Goal: Task Accomplishment & Management: Use online tool/utility

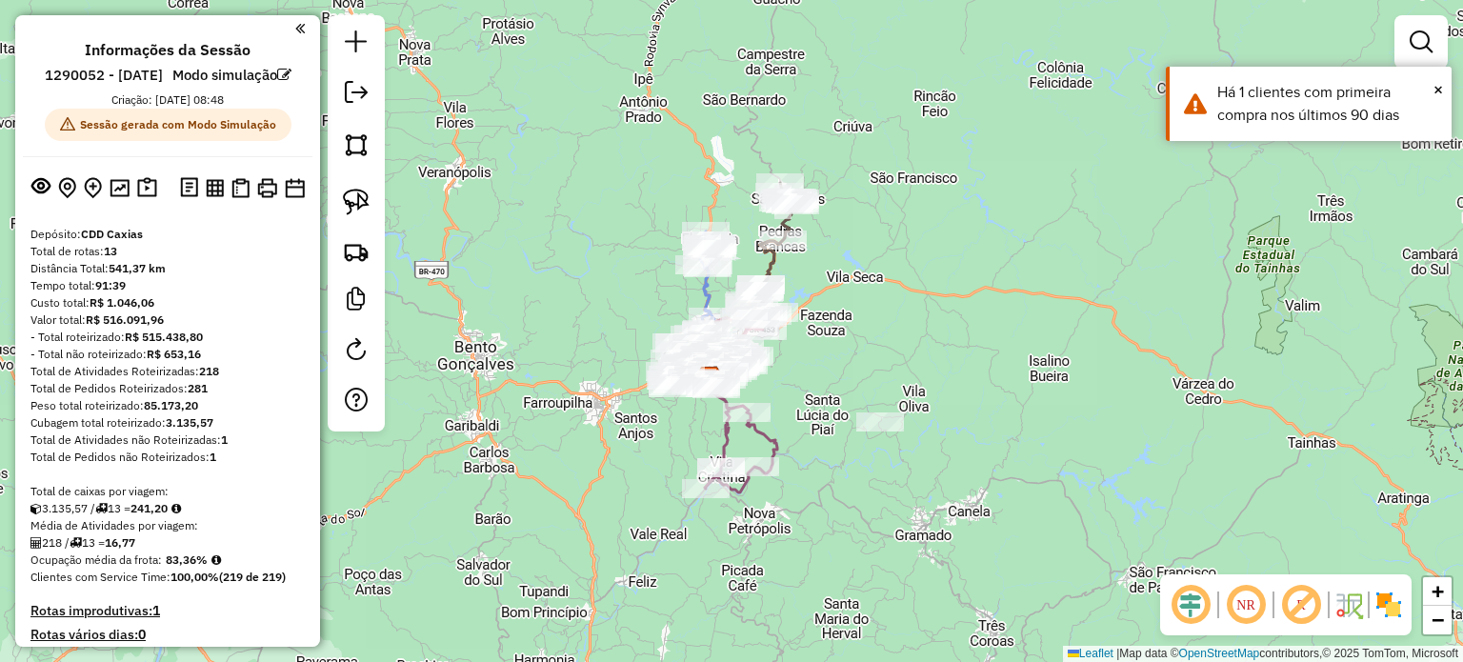
drag, startPoint x: 829, startPoint y: 320, endPoint x: 785, endPoint y: 387, distance: 79.8
click at [790, 376] on div "Janela de atendimento Grade de atendimento Capacidade Transportadoras Veículos …" at bounding box center [731, 331] width 1463 height 662
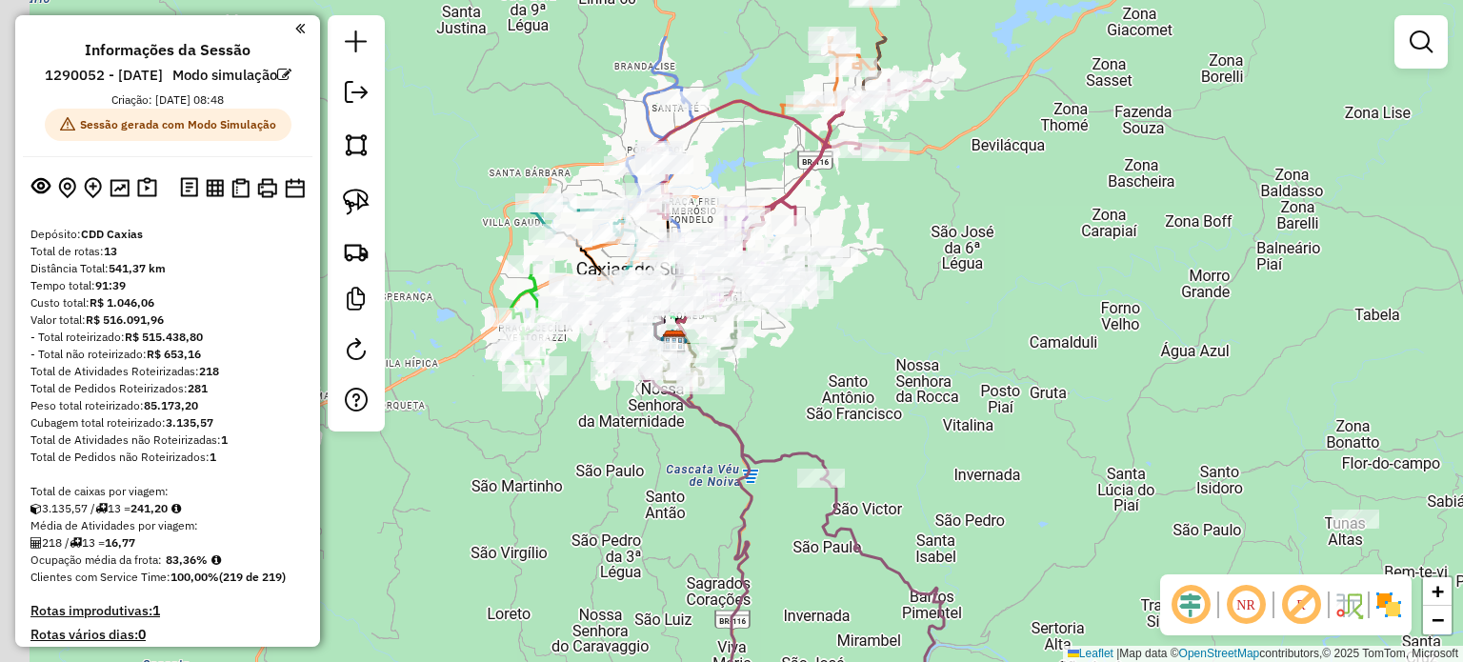
drag, startPoint x: 743, startPoint y: 375, endPoint x: 1012, endPoint y: 477, distance: 288.1
click at [1012, 477] on div "Janela de atendimento Grade de atendimento Capacidade Transportadoras Veículos …" at bounding box center [731, 331] width 1463 height 662
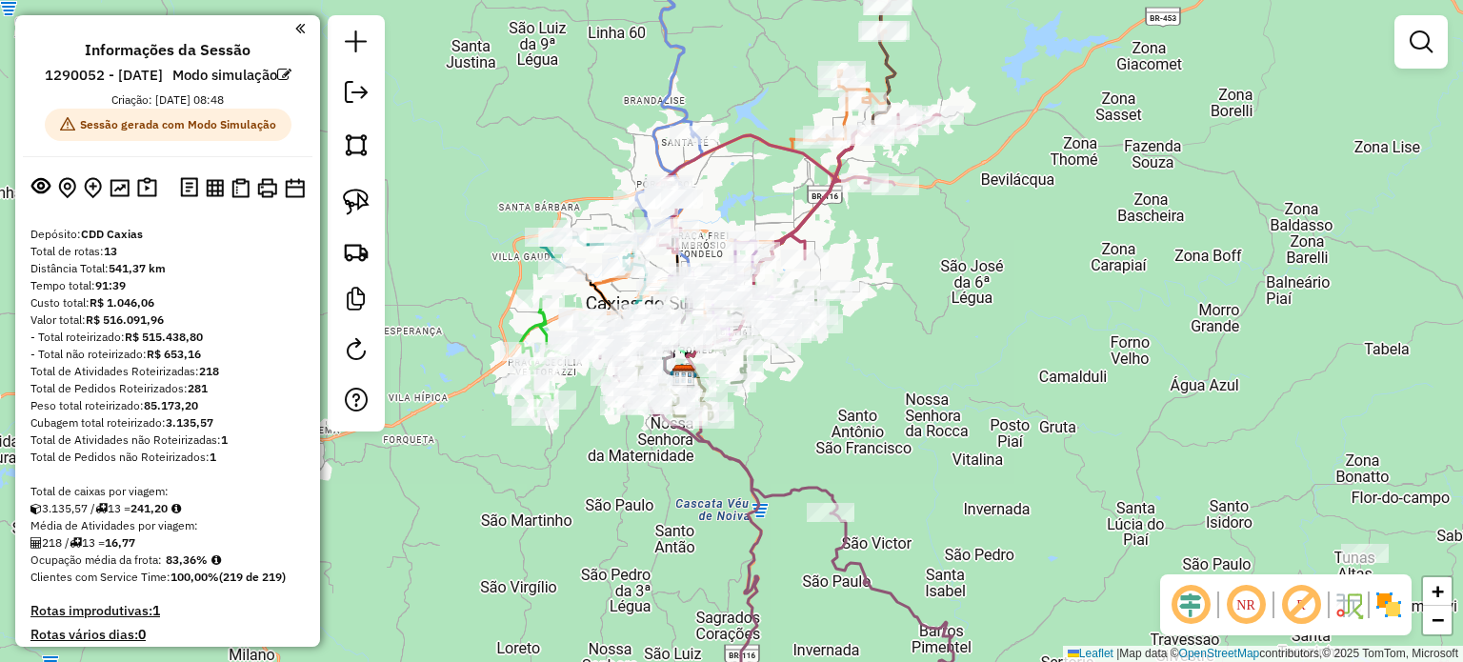
drag, startPoint x: 565, startPoint y: 488, endPoint x: 565, endPoint y: 502, distance: 14.3
click at [565, 502] on div "Janela de atendimento Grade de atendimento Capacidade Transportadoras Veículos …" at bounding box center [731, 331] width 1463 height 662
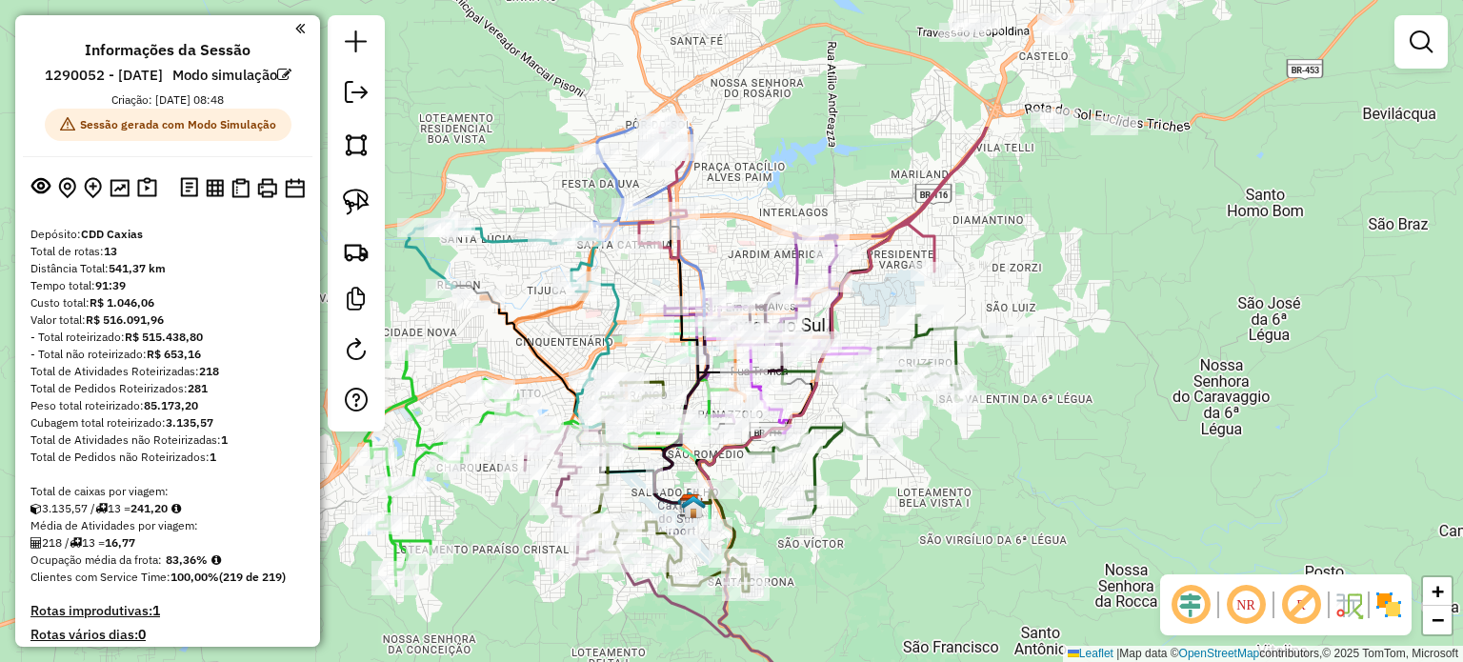
drag, startPoint x: 579, startPoint y: 447, endPoint x: 485, endPoint y: 639, distance: 214.2
click at [485, 639] on div "Janela de atendimento Grade de atendimento Capacidade Transportadoras Veículos …" at bounding box center [731, 331] width 1463 height 662
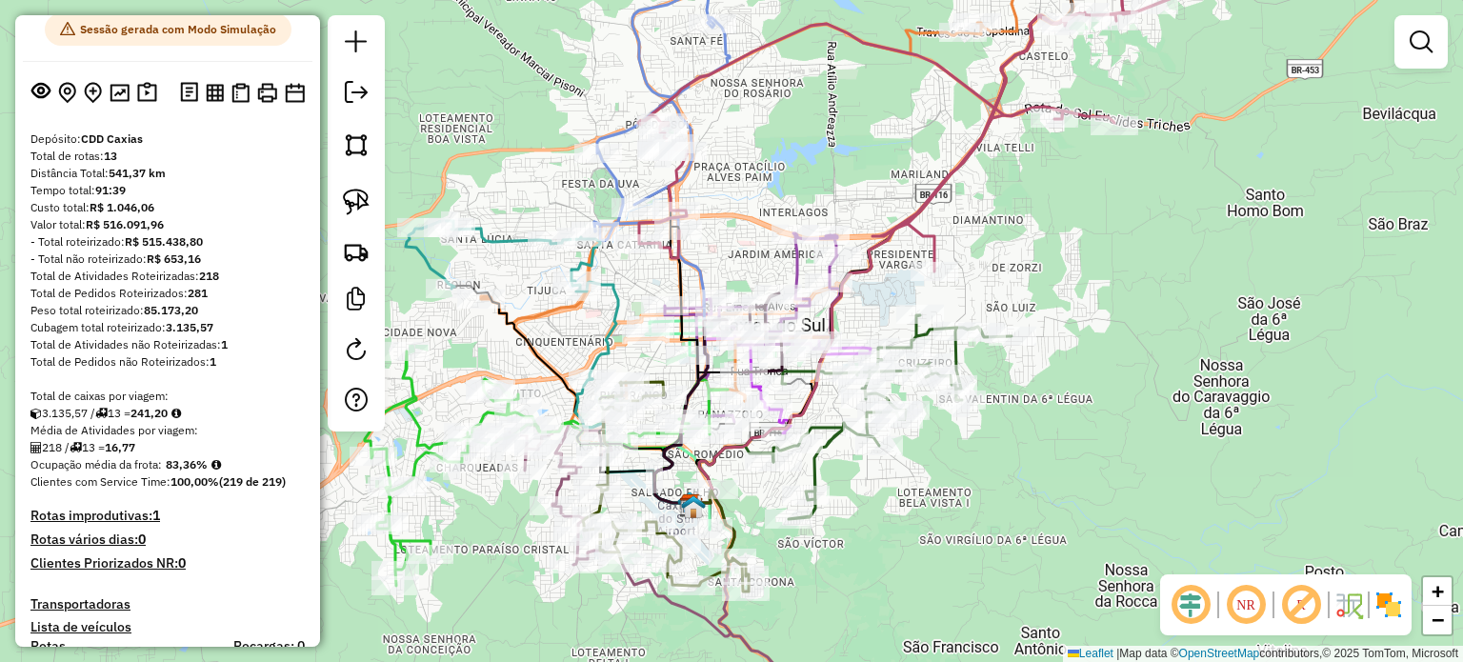
scroll to position [190, 0]
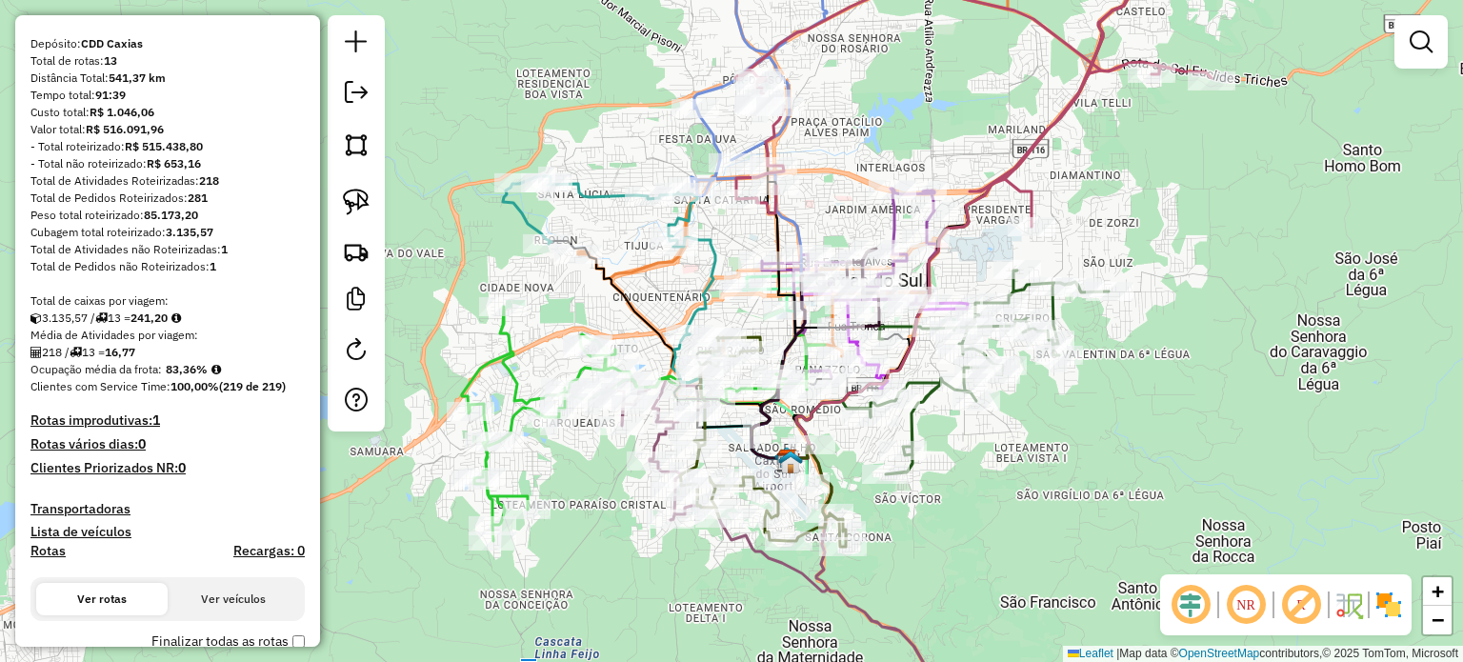
drag, startPoint x: 501, startPoint y: 337, endPoint x: 598, endPoint y: 292, distance: 107.0
click at [598, 292] on div "Janela de atendimento Grade de atendimento Capacidade Transportadoras Veículos …" at bounding box center [731, 331] width 1463 height 662
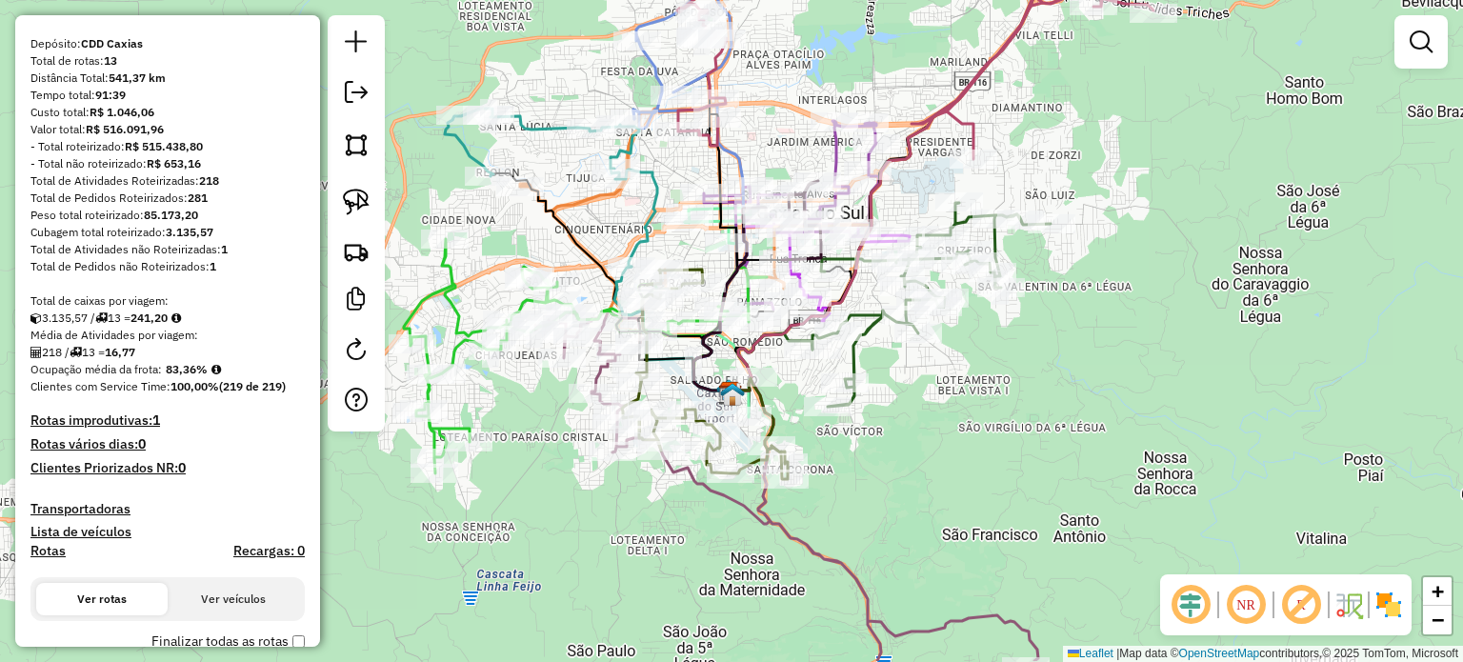
drag, startPoint x: 541, startPoint y: 219, endPoint x: 483, endPoint y: 151, distance: 89.1
click at [483, 151] on icon at bounding box center [551, 188] width 212 height 158
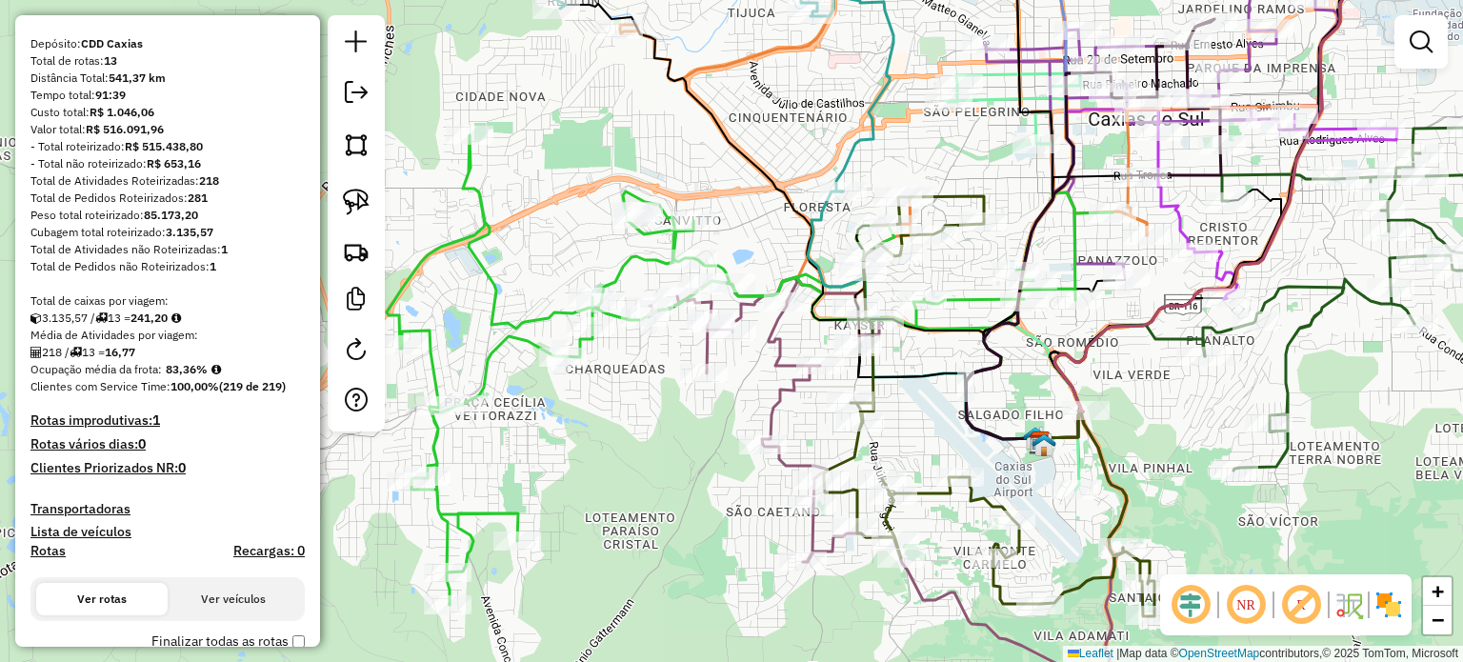
drag, startPoint x: 584, startPoint y: 235, endPoint x: 661, endPoint y: 167, distance: 103.2
click at [661, 167] on div "Rota 11 - Placa RKY5A38 13405878 - MAILON SOZO DA SILVA Janela de atendimento G…" at bounding box center [731, 331] width 1463 height 662
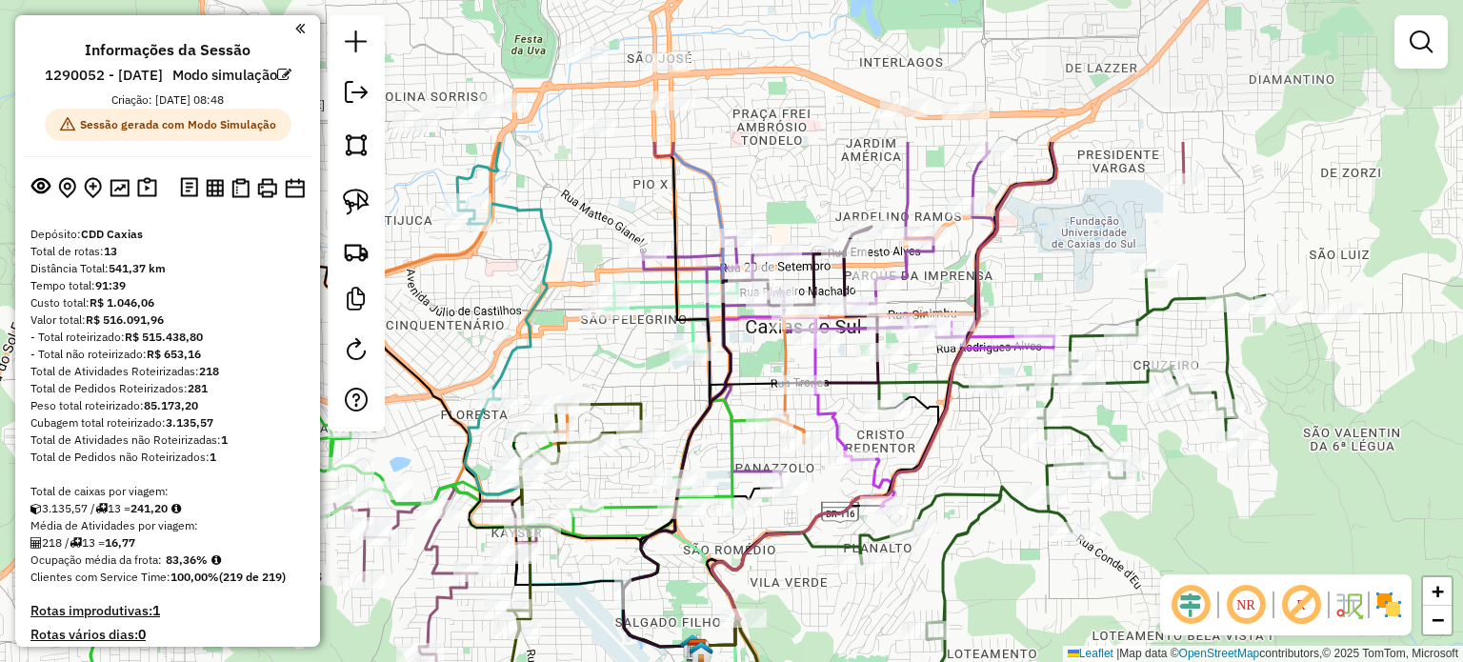
drag, startPoint x: 770, startPoint y: 148, endPoint x: 431, endPoint y: 356, distance: 397.2
click at [431, 356] on div "Rota 11 - Placa RKY5A38 13405878 - MAILON SOZO DA SILVA Janela de atendimento G…" at bounding box center [731, 331] width 1463 height 662
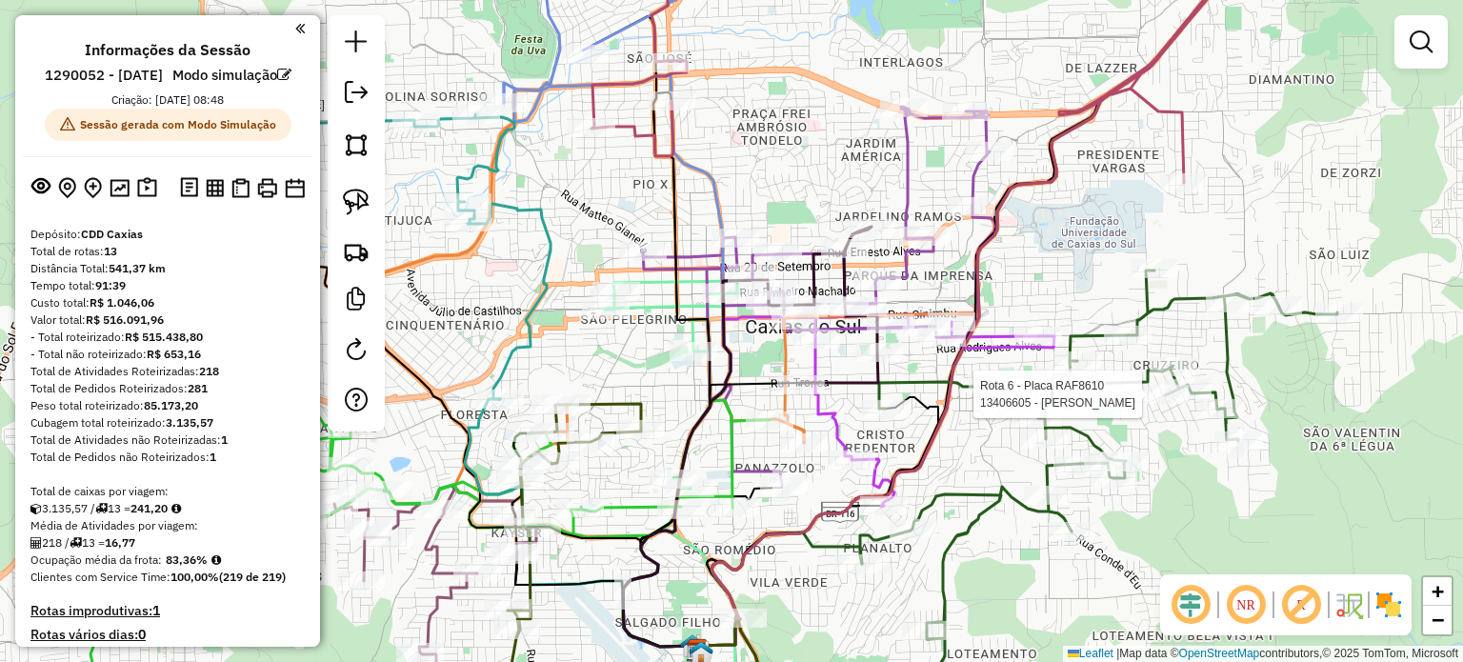
select select "**********"
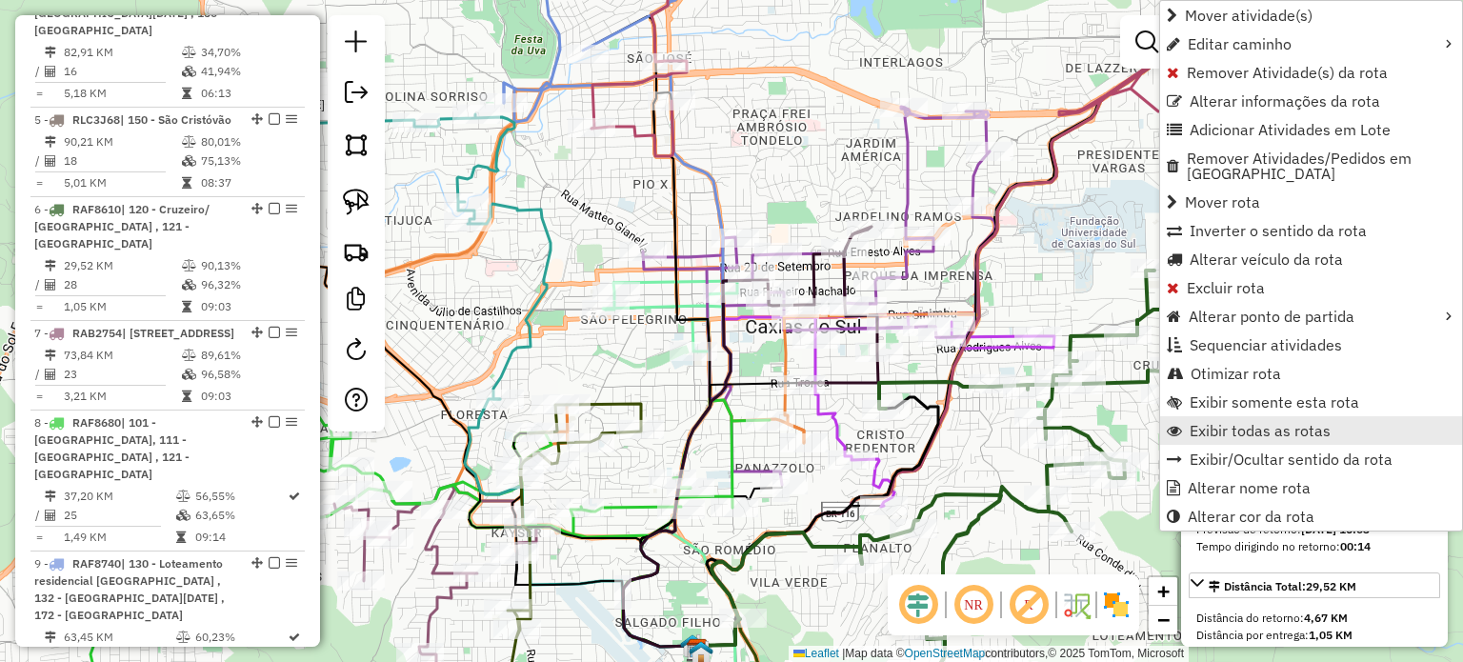
scroll to position [1459, 0]
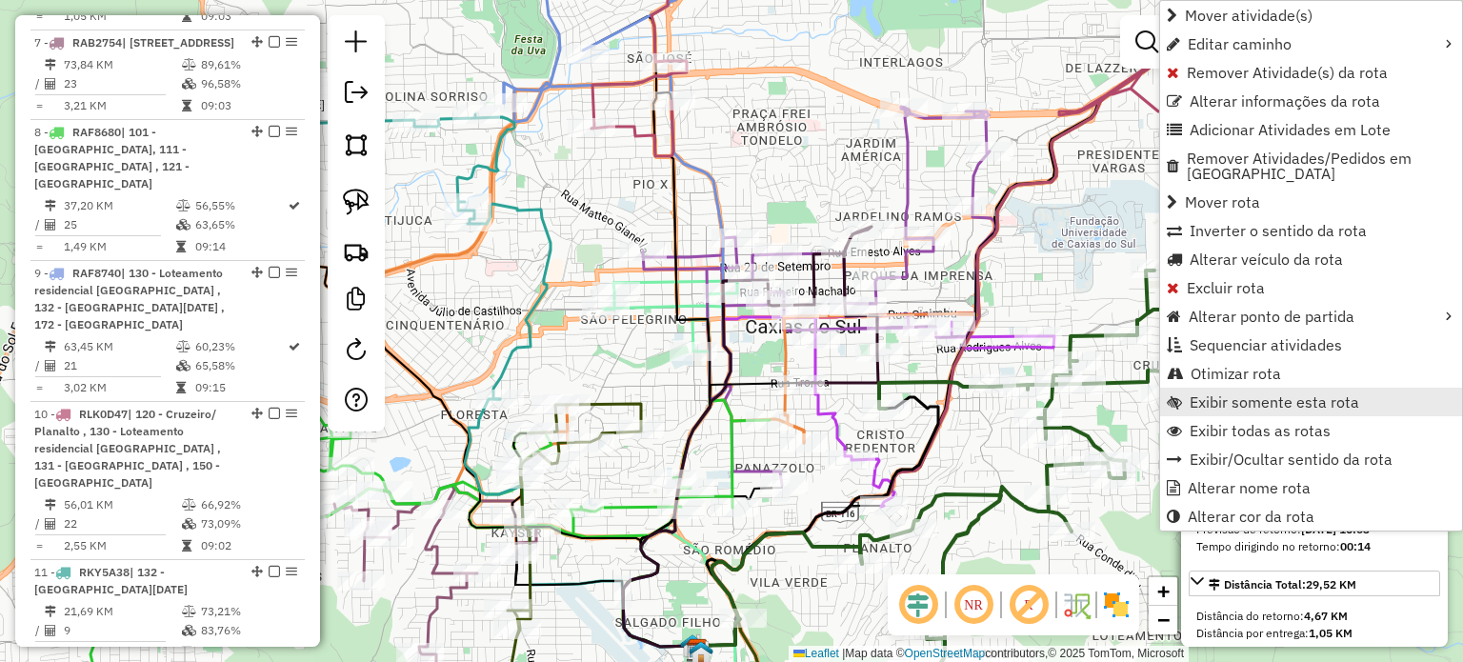
click at [1215, 394] on span "Exibir somente esta rota" at bounding box center [1275, 401] width 170 height 15
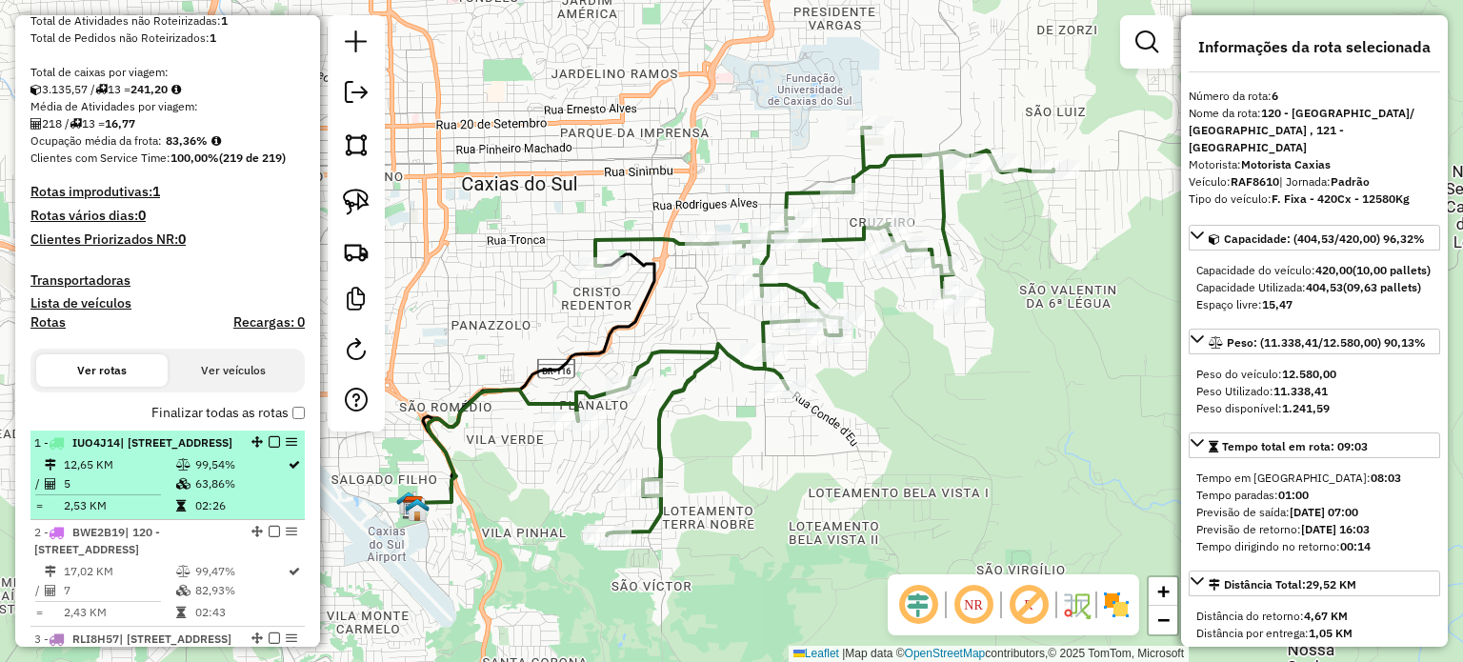
scroll to position [476, 0]
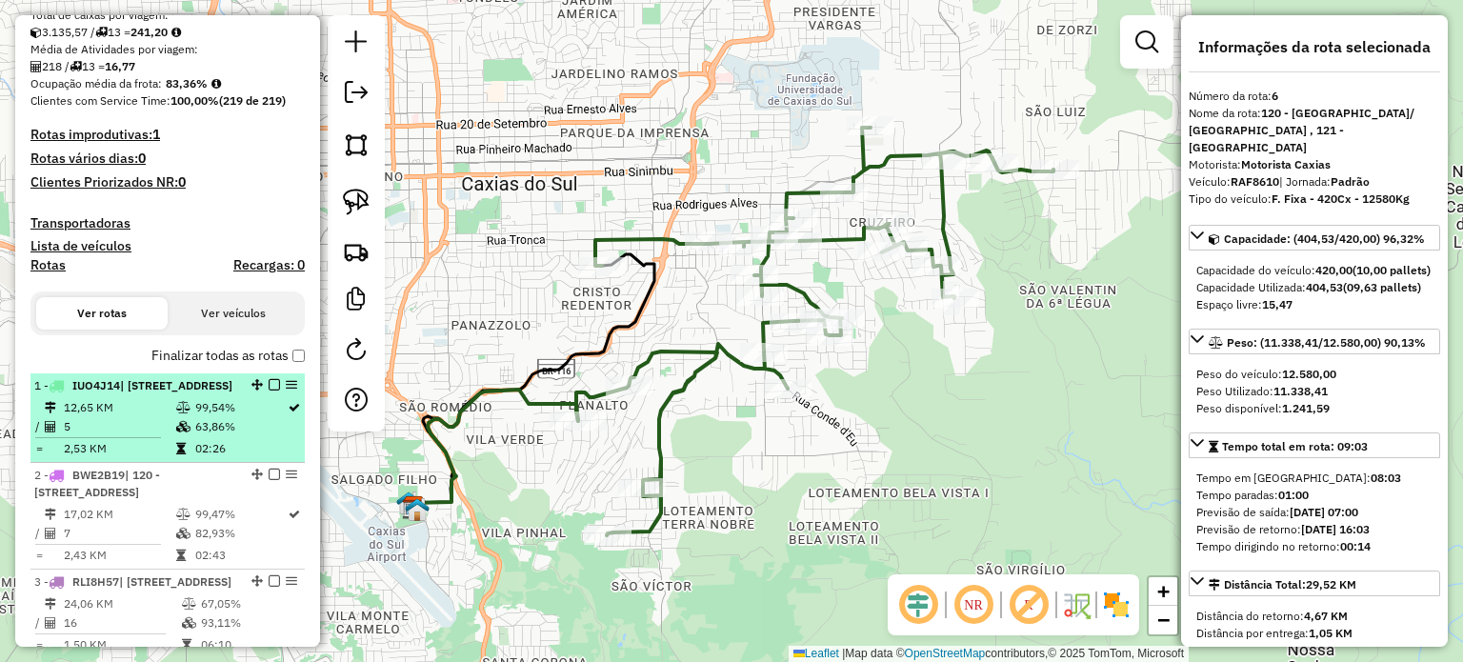
click at [179, 394] on div "1 - IUO4J14 | [STREET_ADDRESS]" at bounding box center [135, 385] width 202 height 17
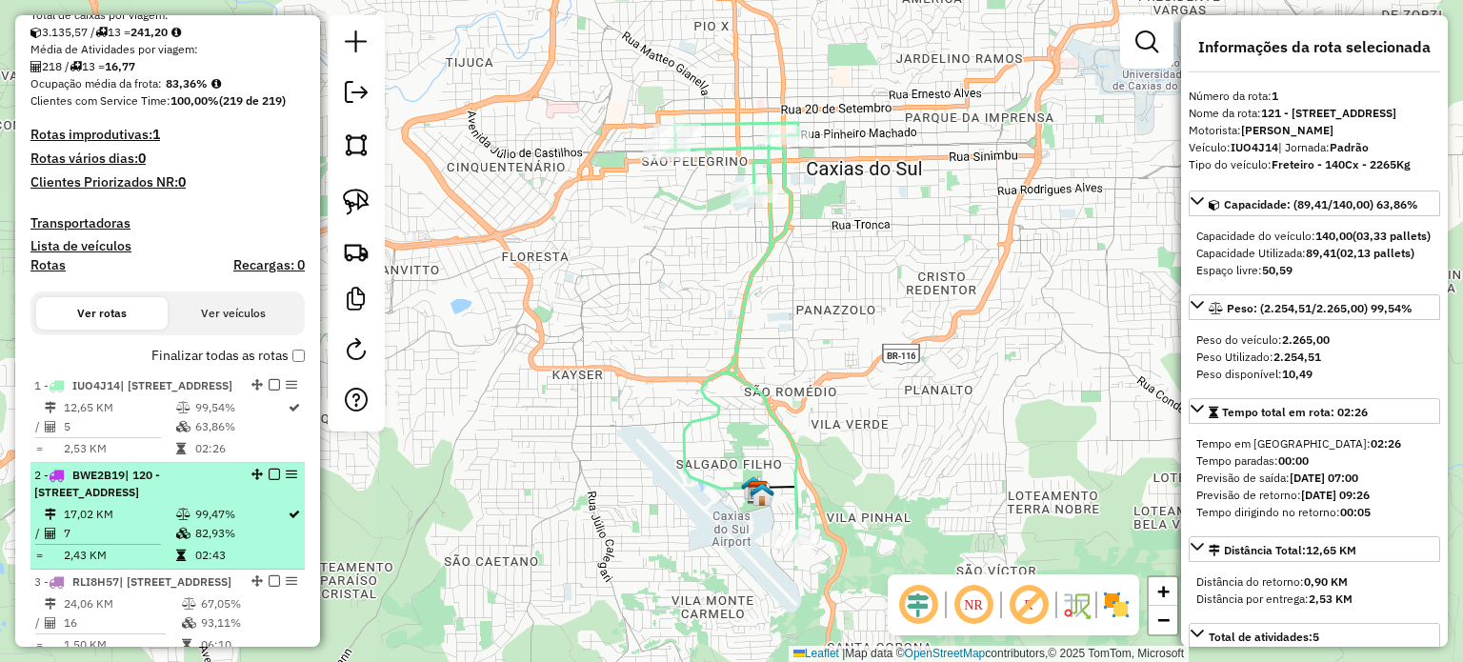
click at [194, 501] on div "2 - BWE2B19 | 120 - Cruzeiro/ [STREET_ADDRESS]" at bounding box center [135, 484] width 202 height 34
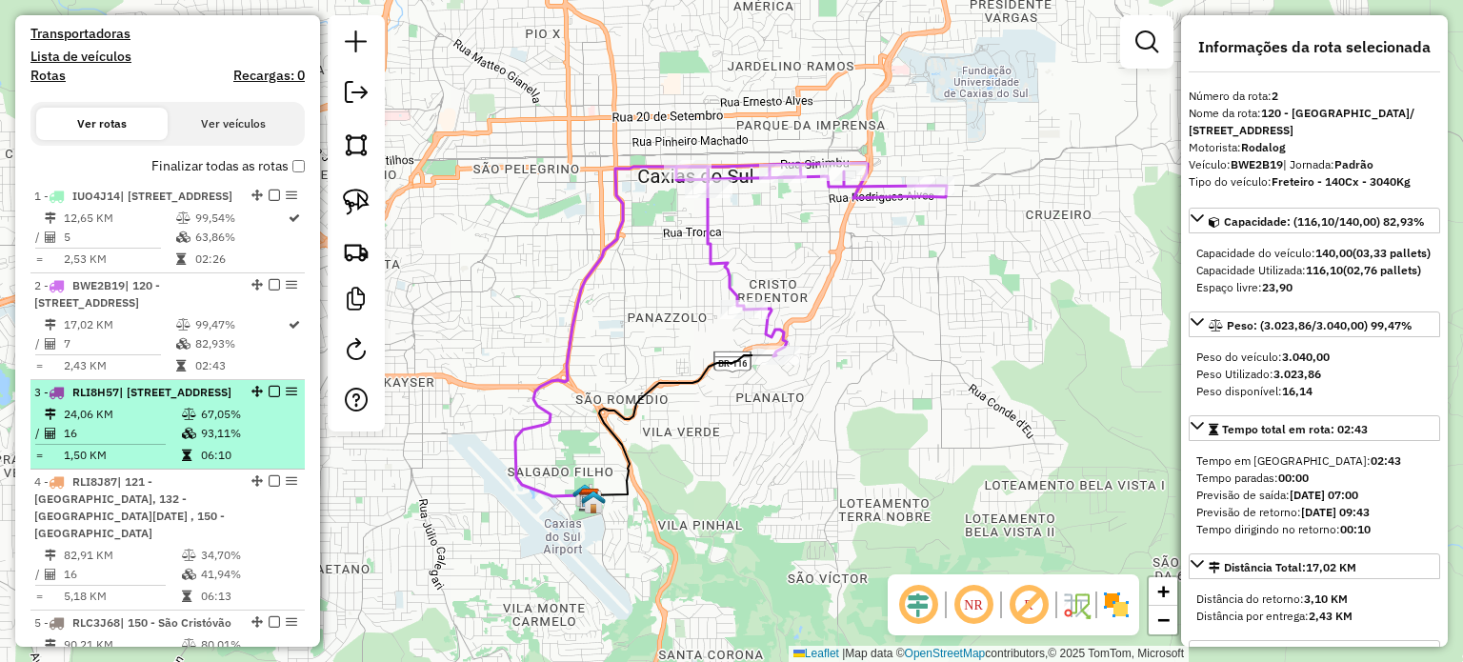
scroll to position [667, 0]
click at [204, 423] on td "67,05%" at bounding box center [248, 413] width 96 height 19
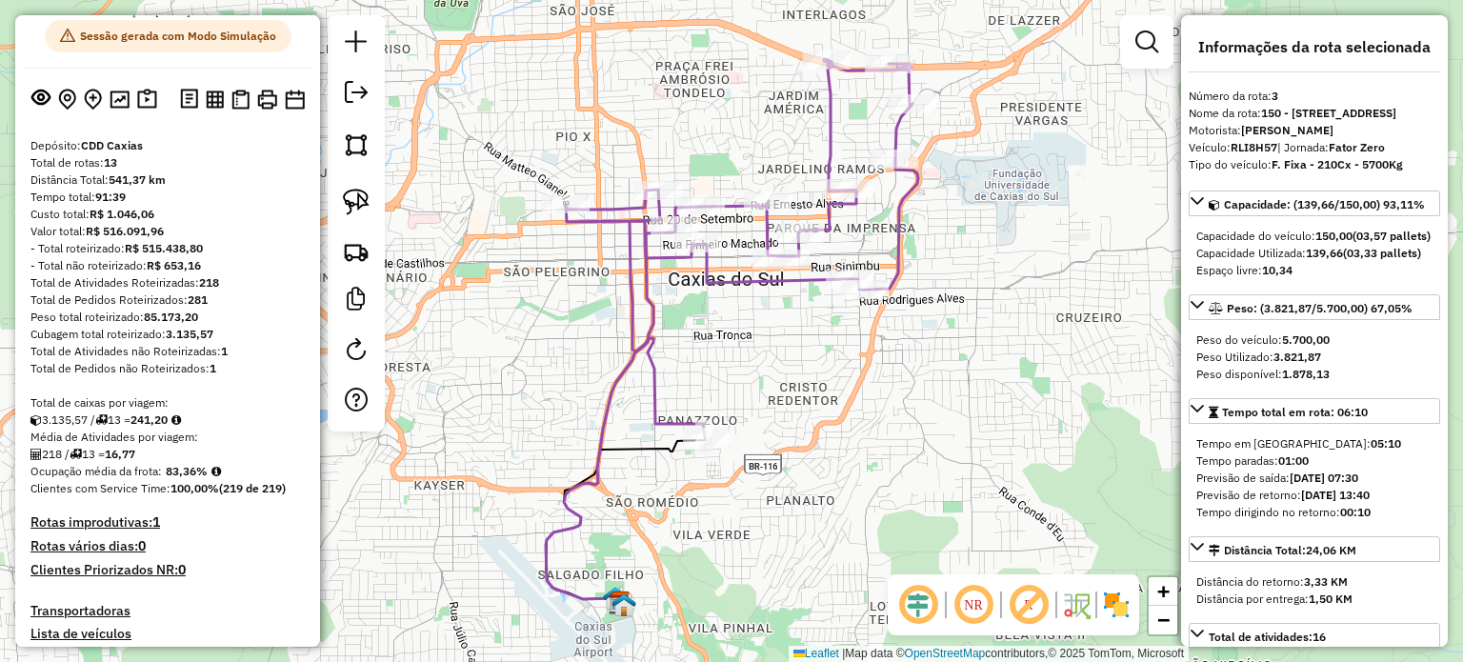
scroll to position [0, 0]
